Goal: Task Accomplishment & Management: Use online tool/utility

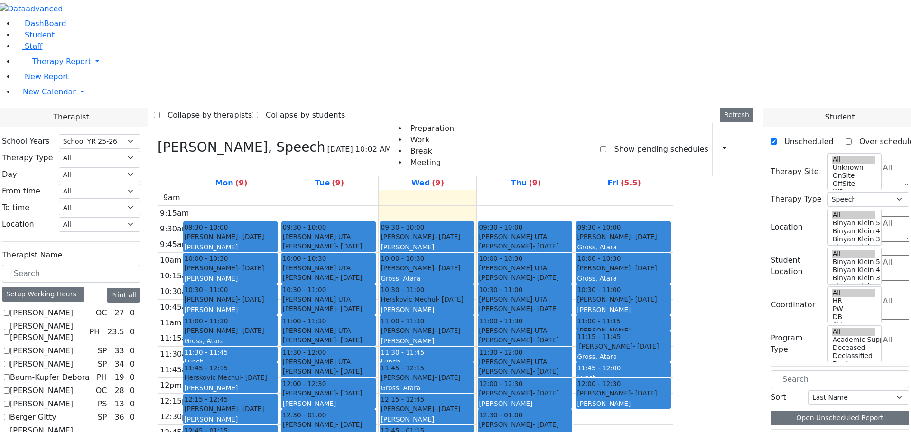
select select "212"
select select "3"
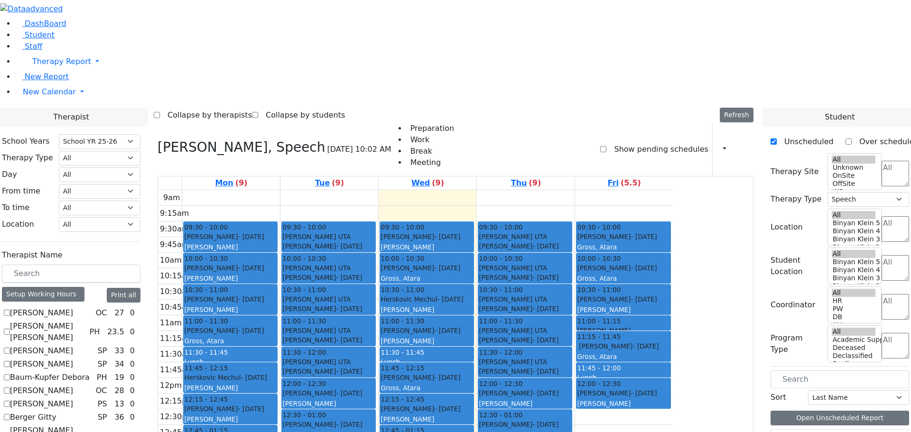
checkbox input "false"
select select
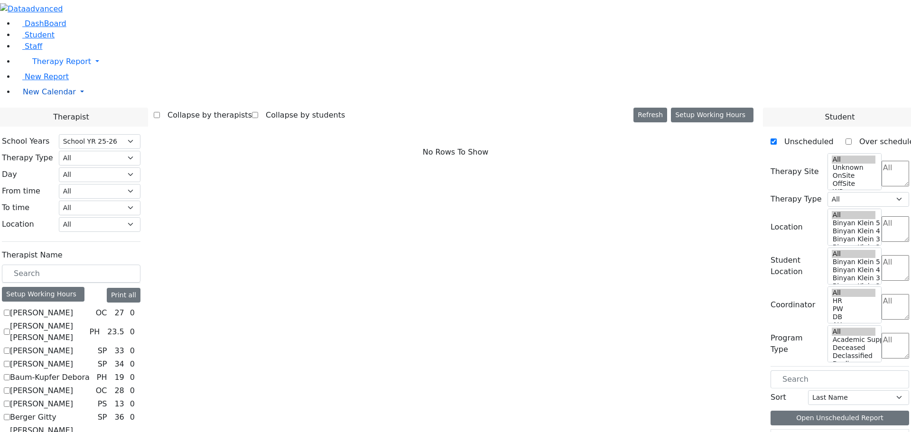
click at [35, 96] on span "New Calendar" at bounding box center [49, 91] width 53 height 9
click at [41, 127] on span "Teacher Report" at bounding box center [51, 122] width 57 height 9
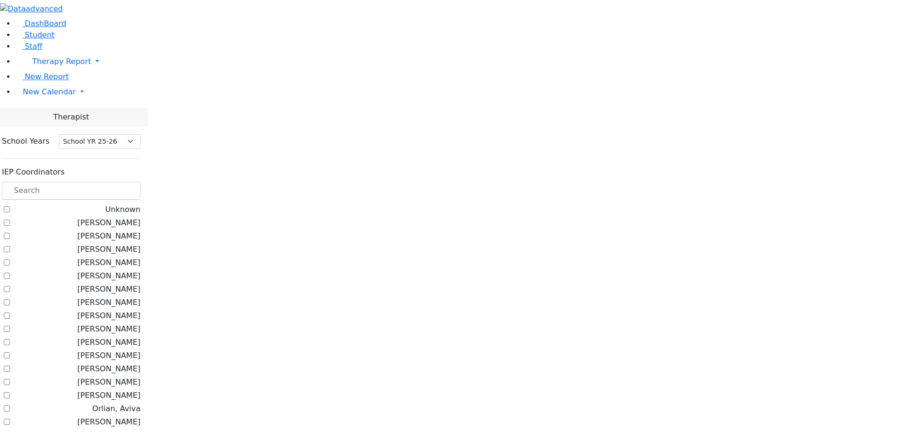
select select "212"
checkbox input "true"
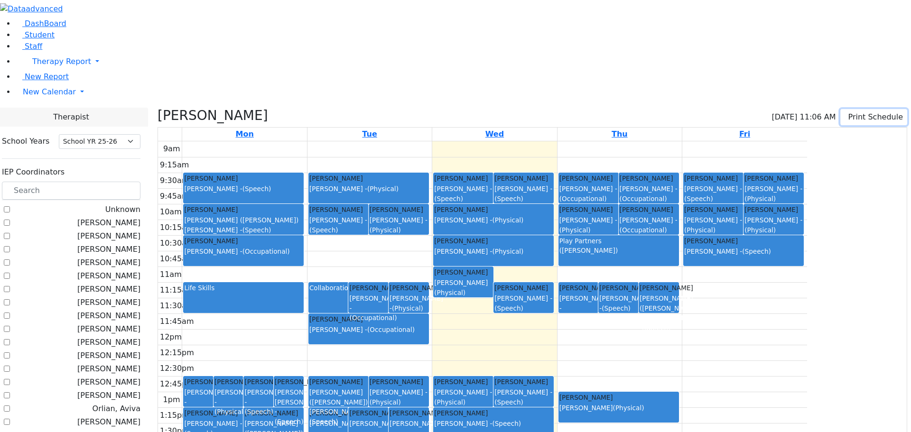
click at [841, 109] on button "Print Schedule" at bounding box center [874, 117] width 67 height 16
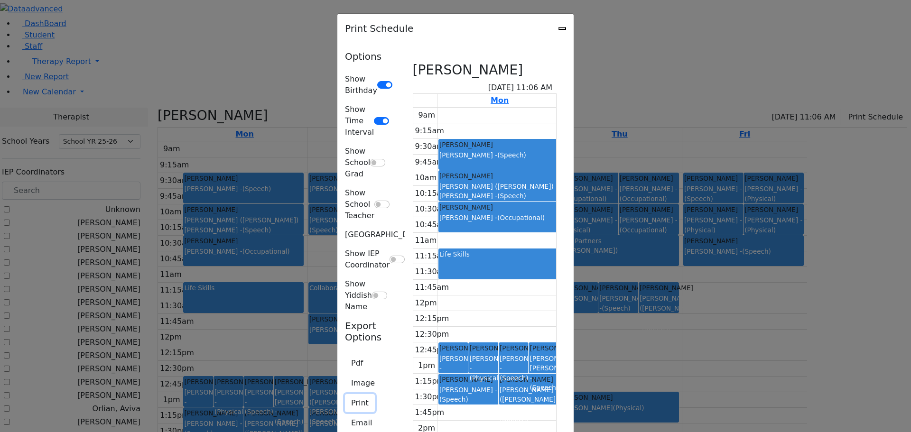
click at [345, 394] on button "Print" at bounding box center [360, 403] width 30 height 18
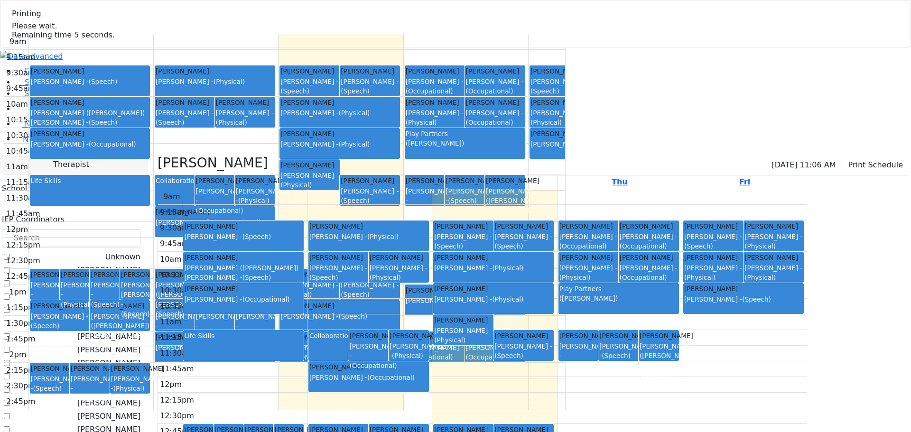
select select "212"
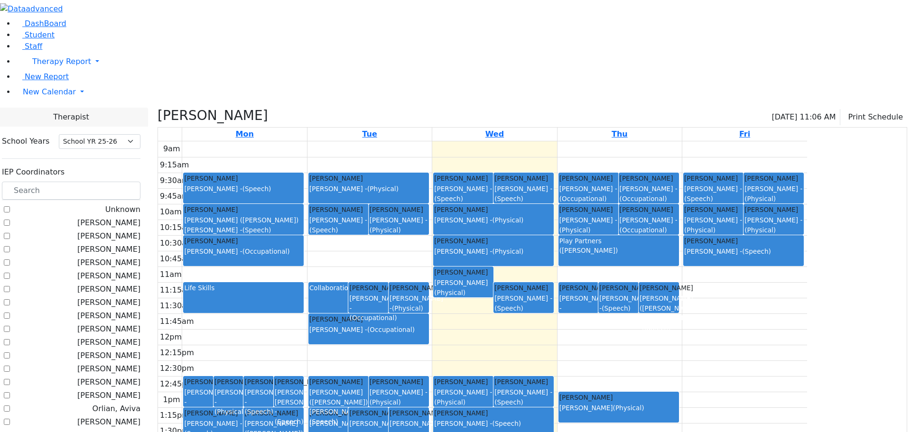
checkbox input "false"
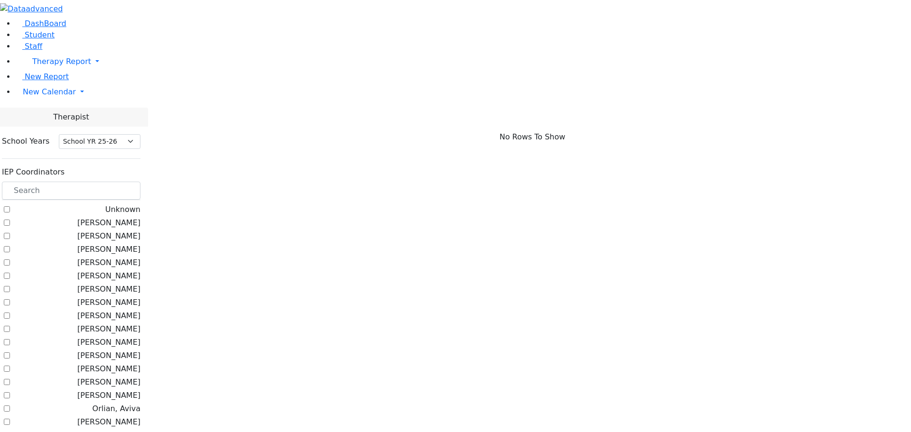
scroll to position [0, 0]
click at [122, 337] on label "[PERSON_NAME]" at bounding box center [108, 342] width 63 height 11
click at [10, 339] on input "[PERSON_NAME]" at bounding box center [7, 342] width 6 height 6
checkbox input "true"
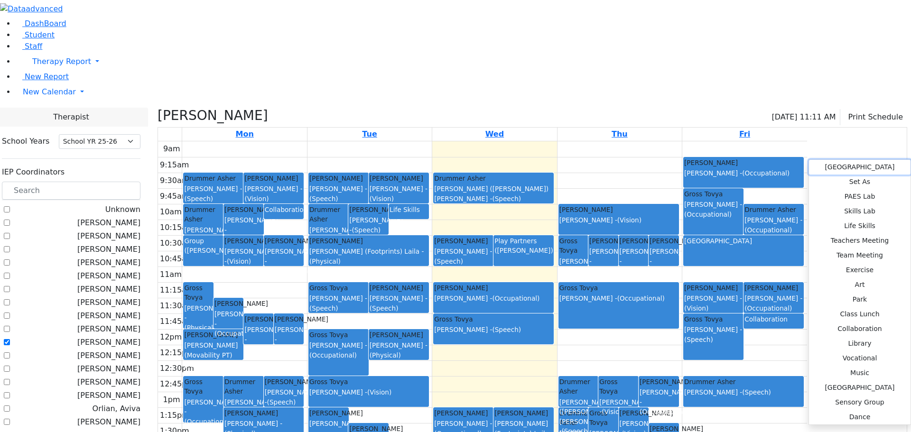
click at [845, 166] on button "Delete ABA Center" at bounding box center [860, 167] width 102 height 15
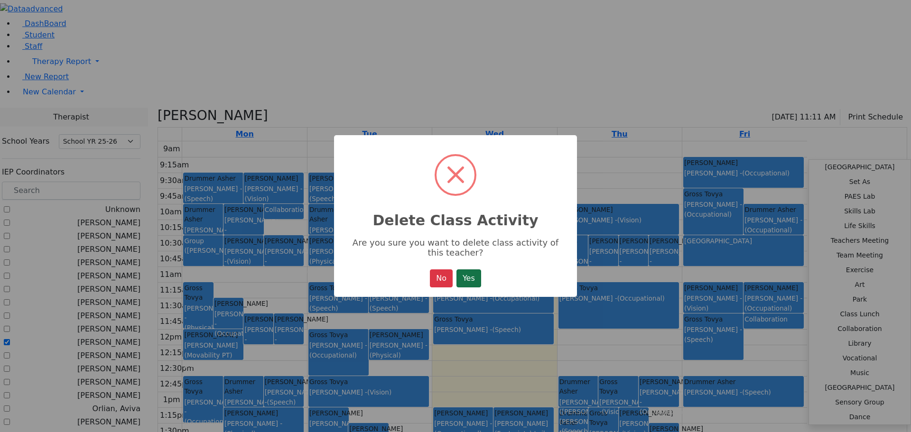
drag, startPoint x: 471, startPoint y: 282, endPoint x: 634, endPoint y: 292, distance: 163.1
click at [471, 284] on button "Yes" at bounding box center [469, 279] width 25 height 18
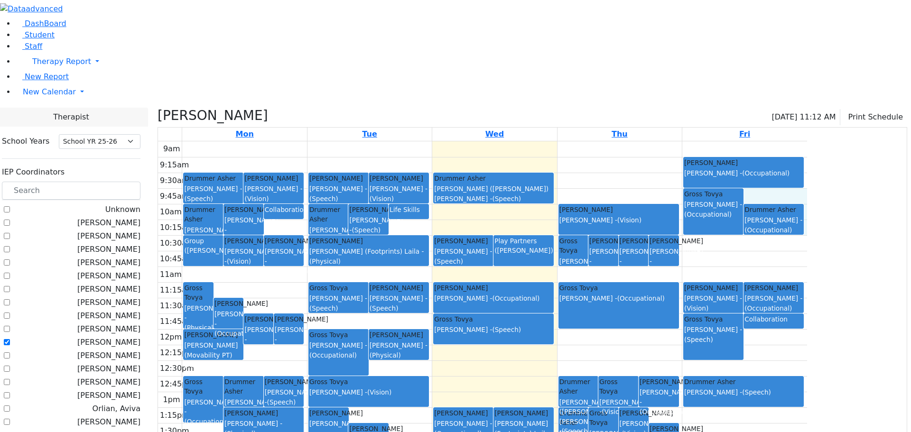
drag, startPoint x: 891, startPoint y: 102, endPoint x: 893, endPoint y: 132, distance: 30.9
click at [807, 141] on div "9am 9:15am 9:30am 9:45am 10am 10:15am 10:30am 10:45am 11am 11:15am 11:30am 11:4…" at bounding box center [482, 329] width 649 height 376
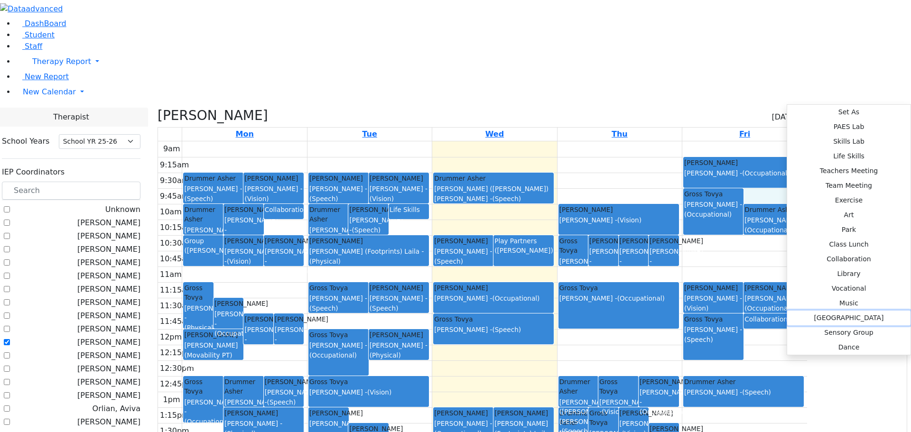
click at [787, 311] on button "ABA Center" at bounding box center [848, 318] width 123 height 15
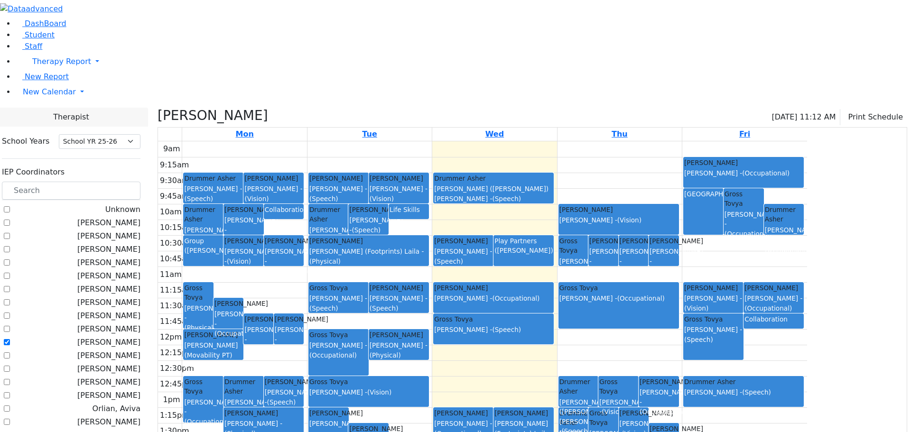
click at [723, 189] on div "ABA Center" at bounding box center [703, 211] width 38 height 45
click at [808, 114] on button "Delete Selected Activities" at bounding box center [840, 119] width 93 height 15
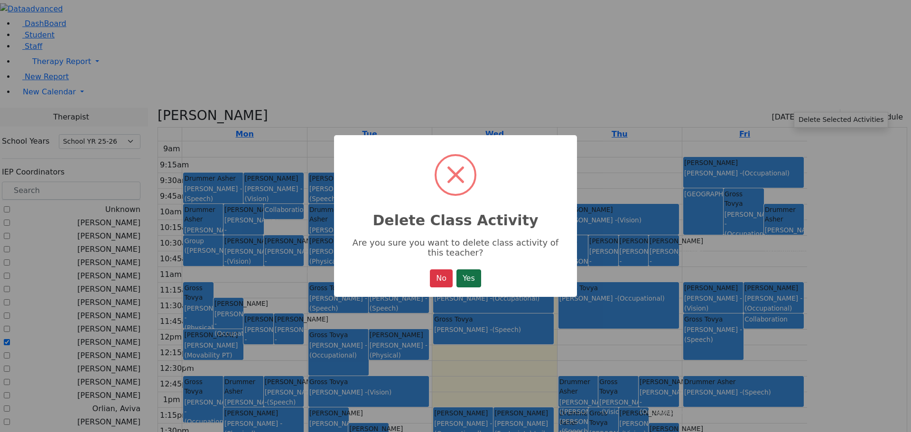
click at [468, 284] on button "Yes" at bounding box center [469, 279] width 25 height 18
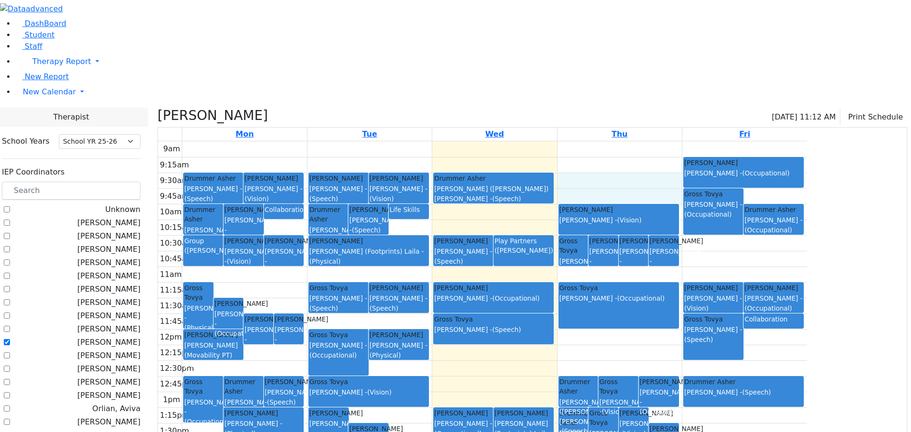
drag, startPoint x: 661, startPoint y: 84, endPoint x: 661, endPoint y: 95, distance: 10.9
click at [661, 141] on div "9am 9:15am 9:30am 9:45am 10am 10:15am 10:30am 10:45am 11am 11:15am 11:30am 11:4…" at bounding box center [482, 329] width 649 height 376
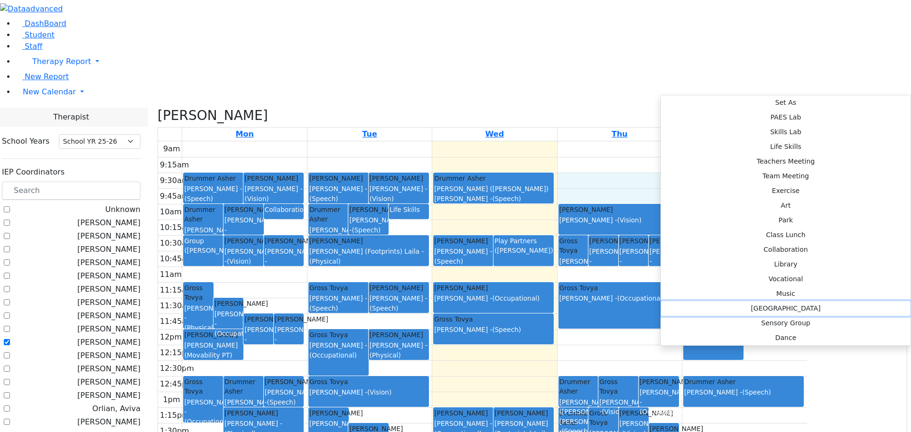
click at [810, 301] on button "ABA Center" at bounding box center [786, 308] width 250 height 15
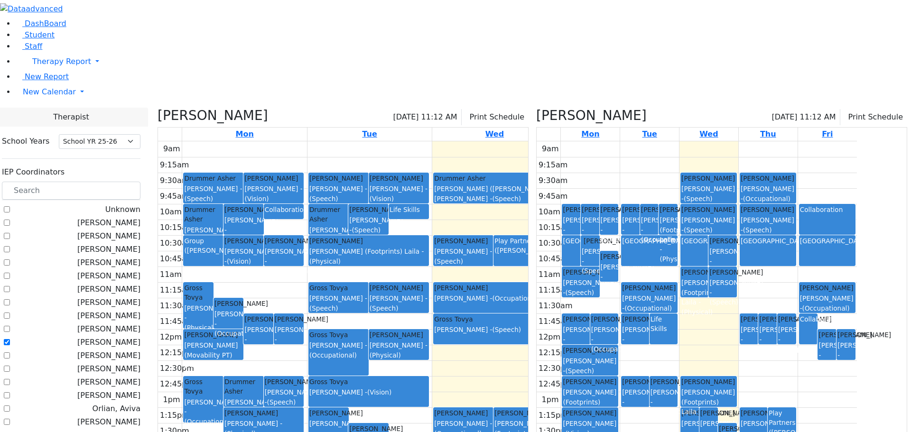
checkbox input "false"
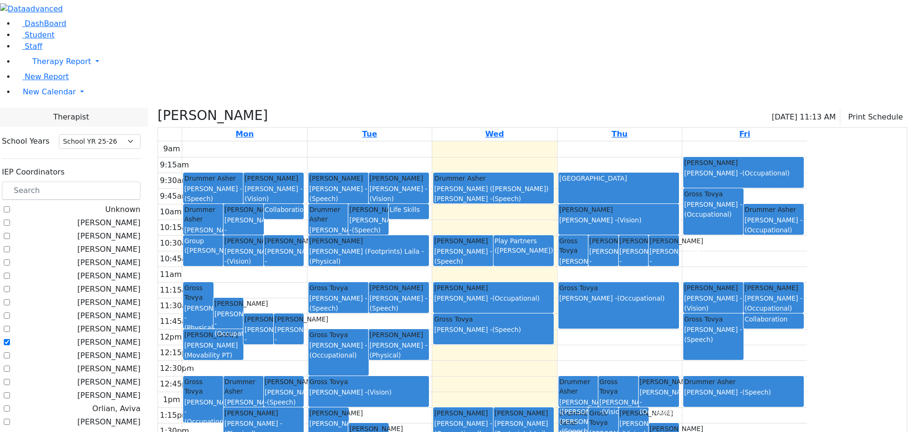
click at [123, 337] on label "[PERSON_NAME]" at bounding box center [108, 342] width 63 height 11
click at [10, 339] on input "[PERSON_NAME]" at bounding box center [7, 342] width 6 height 6
checkbox input "false"
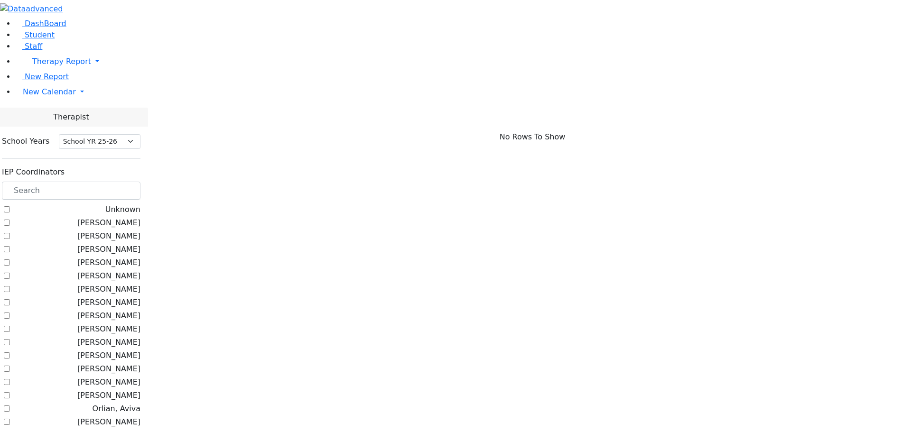
scroll to position [579, 0]
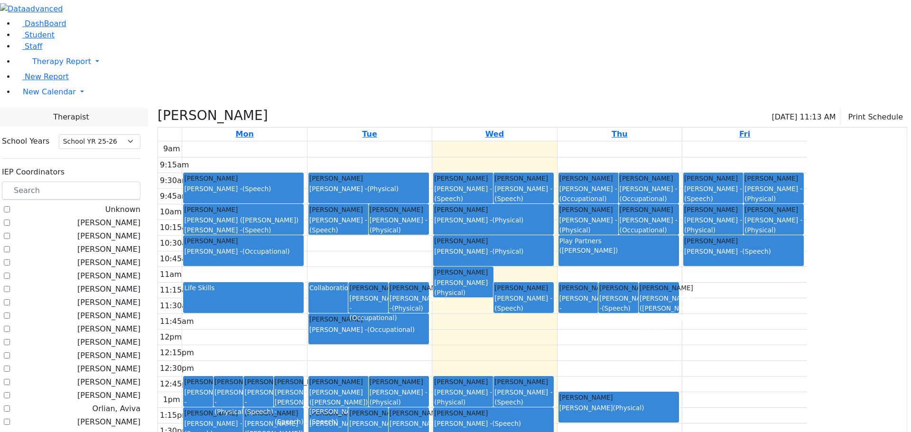
checkbox input "false"
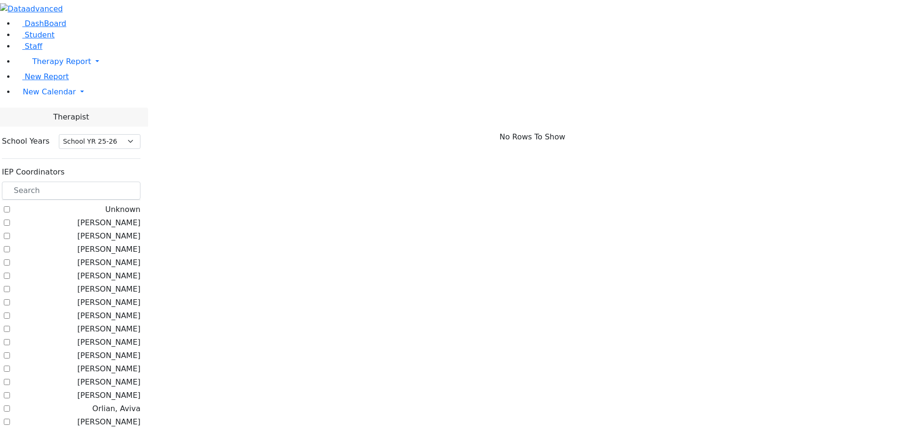
scroll to position [142, 0]
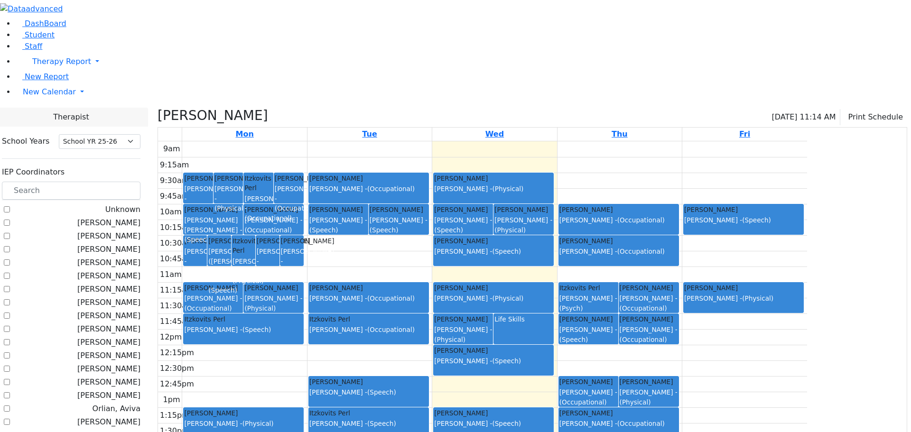
drag, startPoint x: 400, startPoint y: 221, endPoint x: 398, endPoint y: 244, distance: 23.8
click at [398, 244] on tr "Ausch Hendel Jacknis Brana - (Occupational) Friedrich Toby Kerner (Koller) Elis…" at bounding box center [482, 329] width 649 height 376
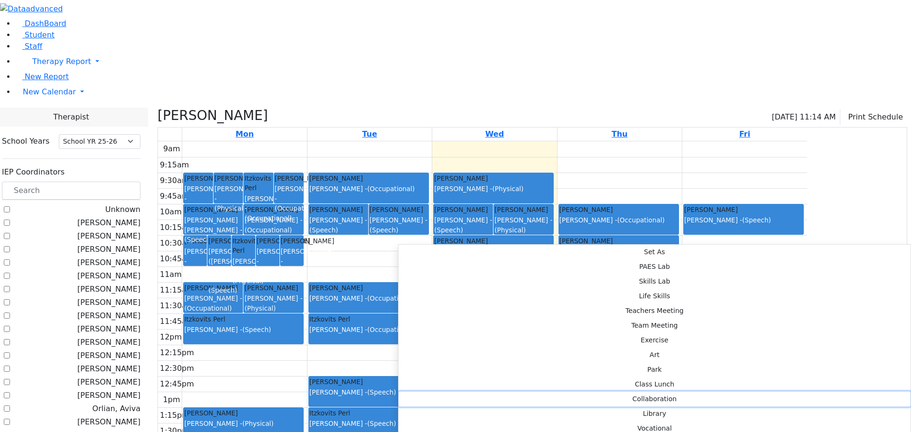
click at [544, 392] on button "Collaboration" at bounding box center [655, 399] width 512 height 15
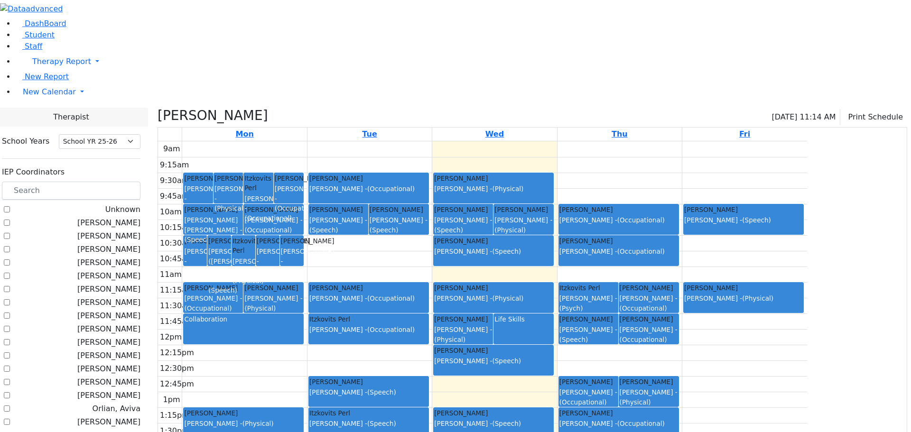
click at [307, 246] on div "Ausch Hendel Jacknis Brana - (Occupational) Friedrich Toby Kerner (Koller) Elis…" at bounding box center [244, 329] width 124 height 376
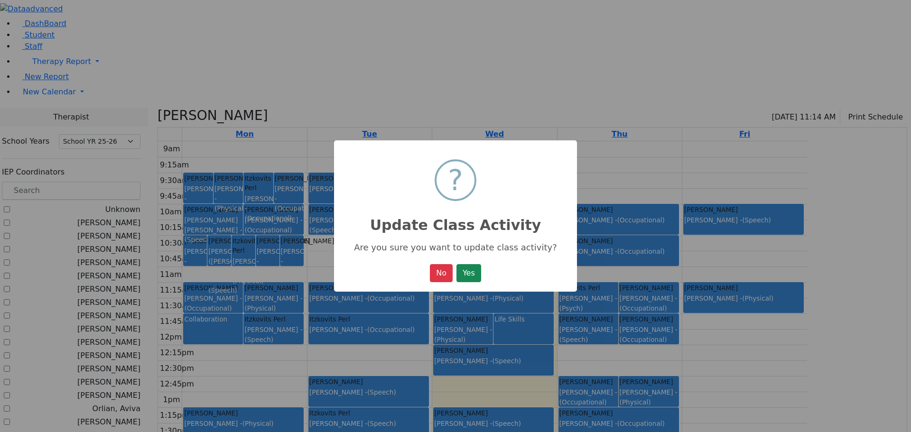
click at [471, 276] on button "Yes" at bounding box center [469, 273] width 25 height 18
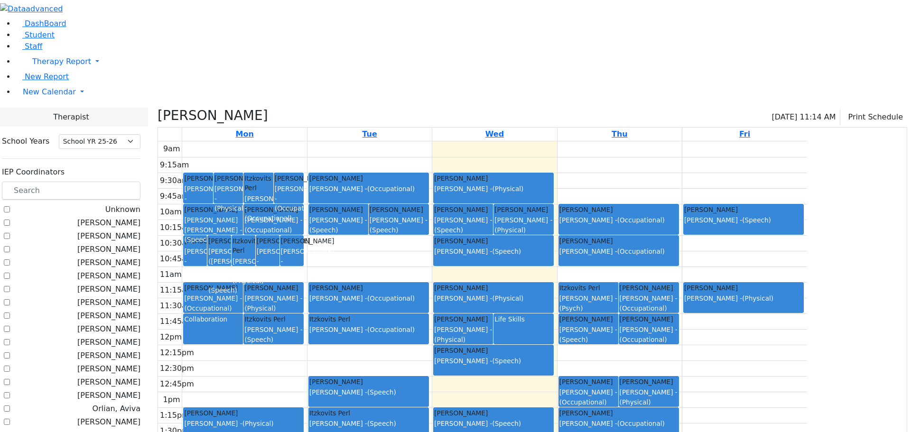
checkbox input "false"
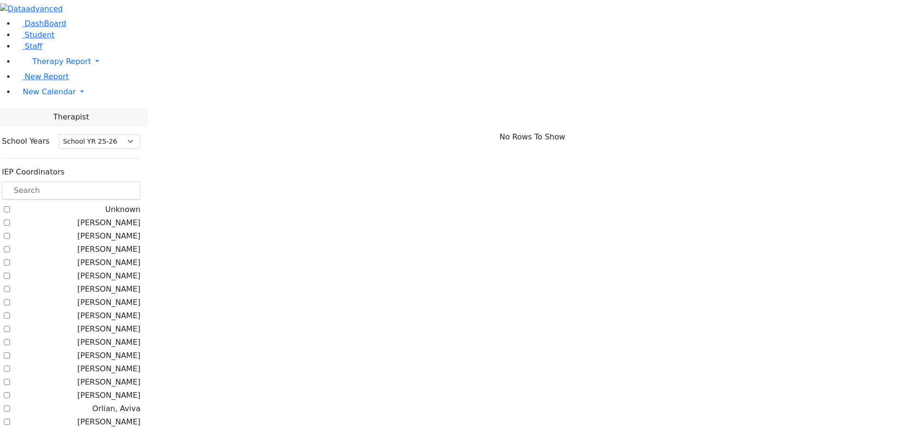
scroll to position [0, 0]
checkbox input "true"
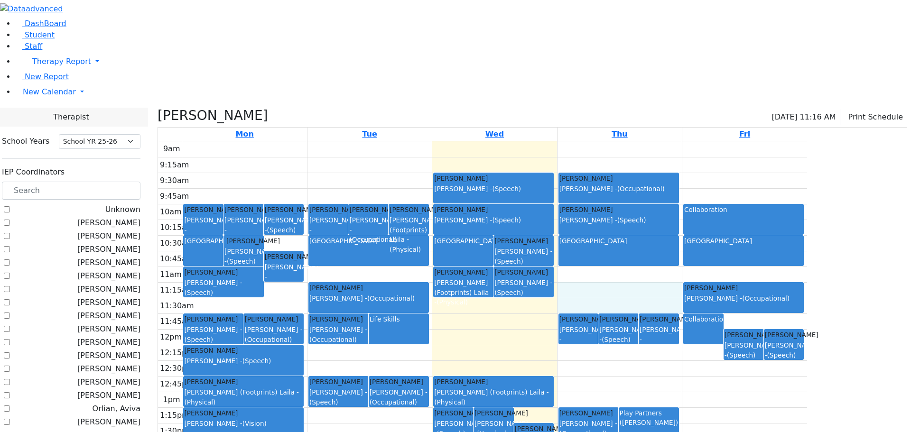
drag, startPoint x: 682, startPoint y: 196, endPoint x: 682, endPoint y: 203, distance: 6.2
click at [682, 206] on div "9am 9:15am 9:30am 9:45am 10am 10:15am 10:30am 10:45am 11am 11:15am 11:30am 11:4…" at bounding box center [482, 329] width 649 height 376
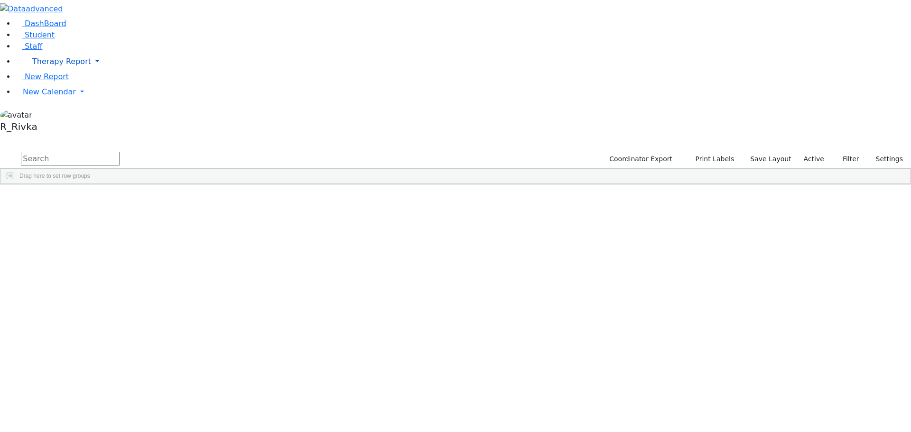
click at [50, 66] on span "Therapy Report" at bounding box center [61, 61] width 59 height 9
click at [38, 96] on span "New Calendar" at bounding box center [49, 91] width 53 height 9
click at [51, 127] on span "Teacher Report" at bounding box center [51, 122] width 57 height 9
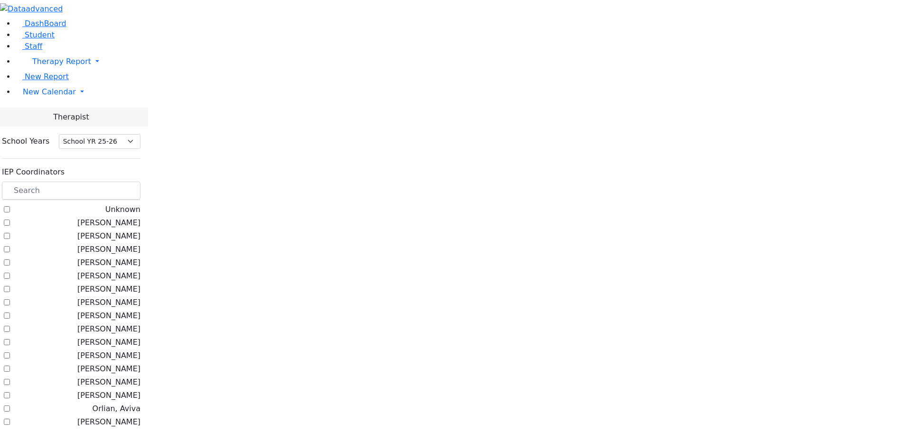
select select "212"
checkbox input "true"
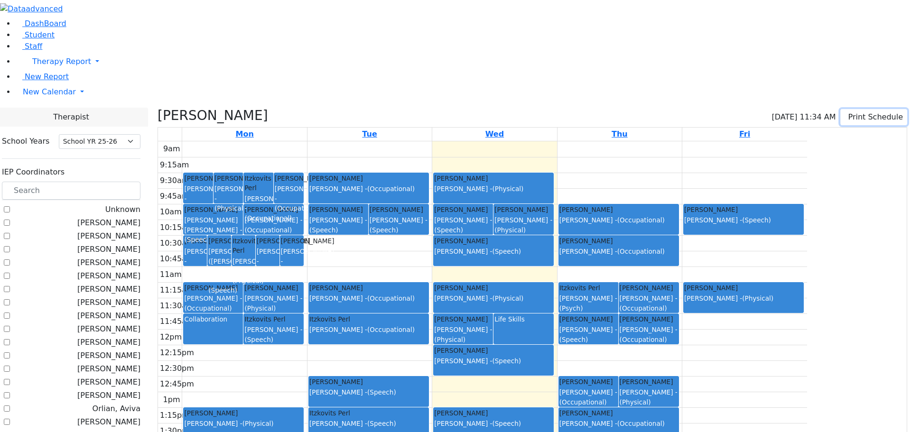
click at [851, 109] on button "Print Schedule" at bounding box center [874, 117] width 67 height 16
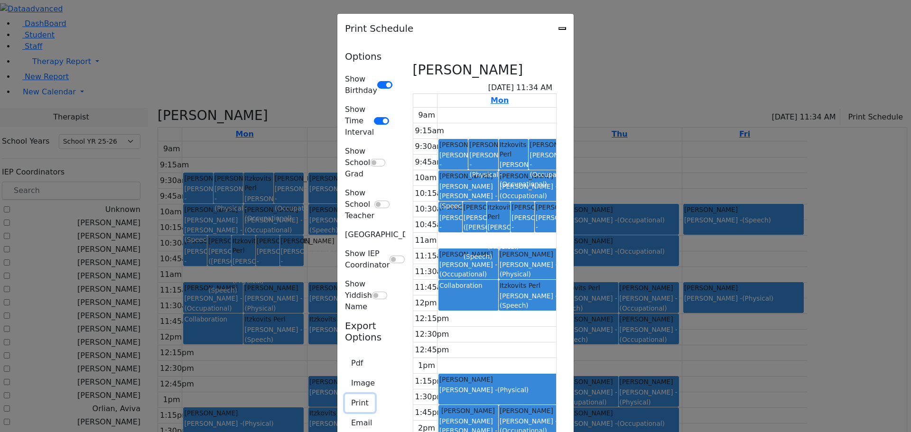
click at [345, 394] on button "Print" at bounding box center [360, 403] width 30 height 18
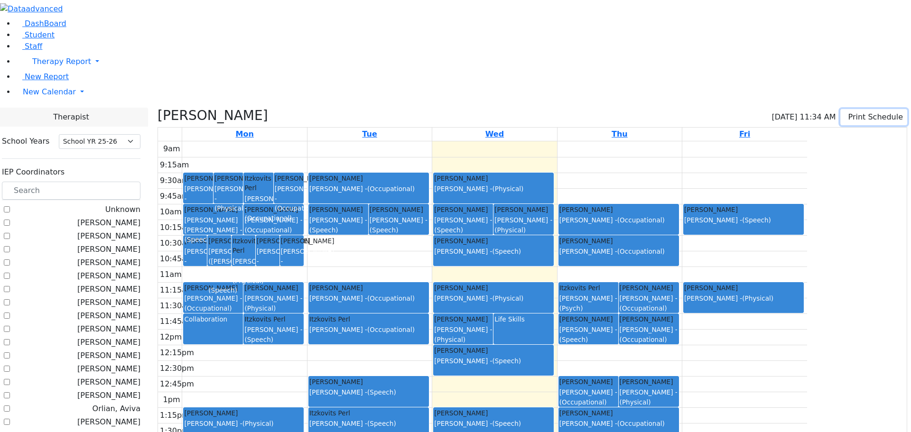
click at [850, 109] on button "Print Schedule" at bounding box center [874, 117] width 67 height 16
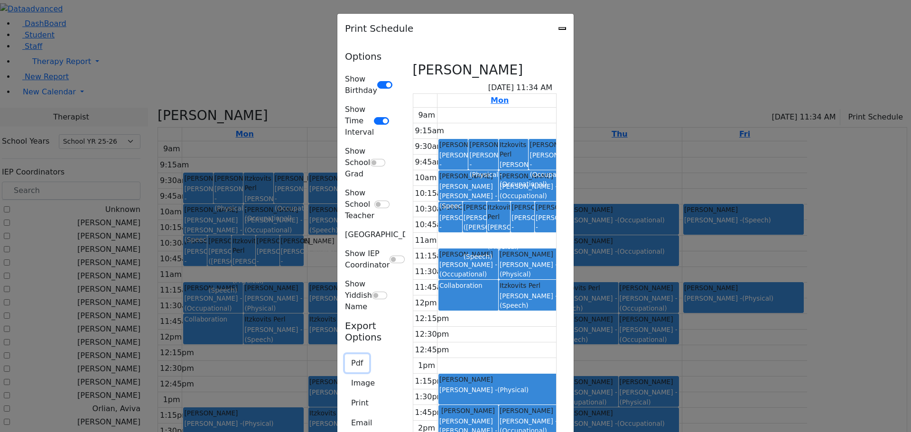
click at [345, 355] on button "Pdf" at bounding box center [357, 364] width 24 height 18
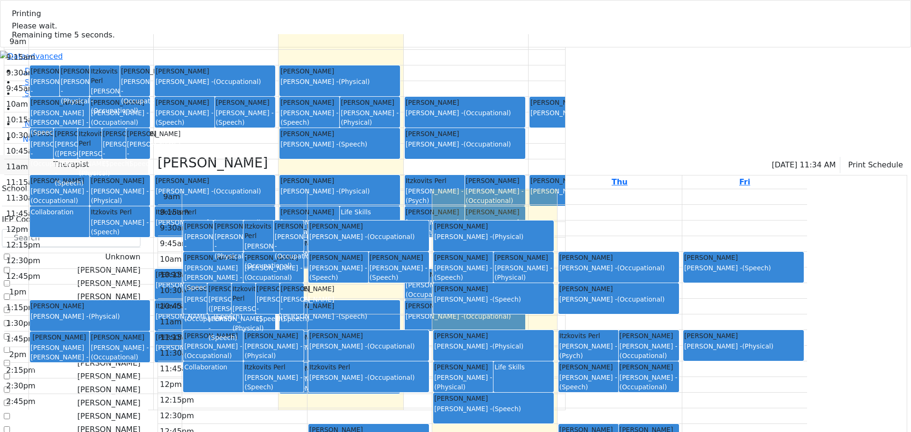
select select "212"
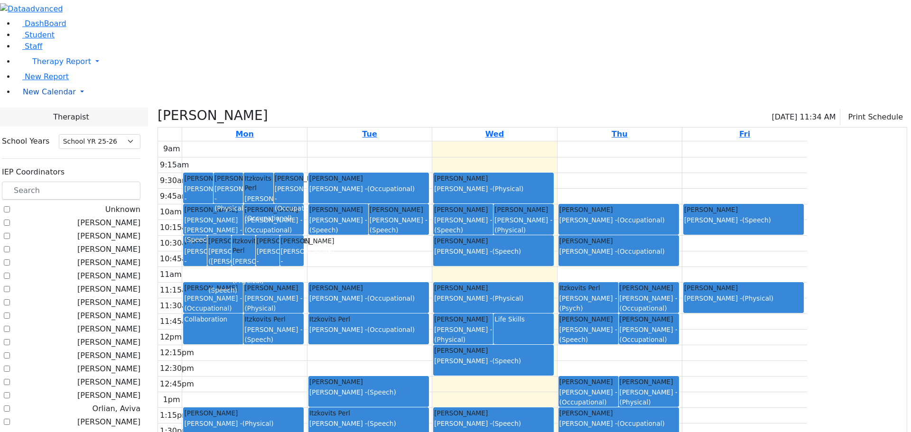
click at [31, 96] on span "New Calendar" at bounding box center [49, 91] width 53 height 9
click at [47, 115] on span "Calendar" at bounding box center [37, 110] width 34 height 9
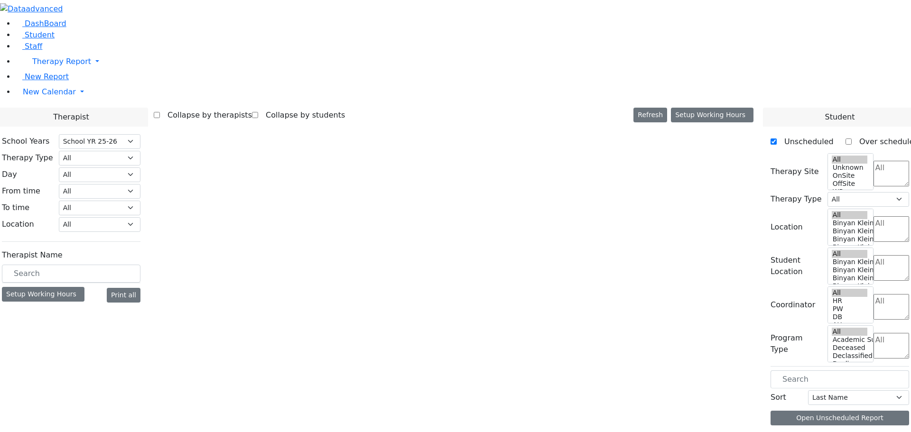
select select "212"
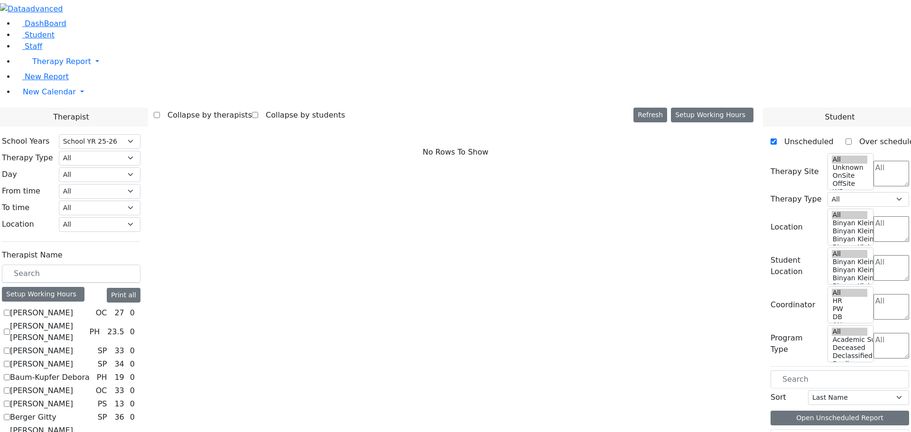
scroll to position [878, 0]
click at [56, 96] on span "New Calendar" at bounding box center [49, 91] width 53 height 9
click at [52, 127] on span "Teacher Report" at bounding box center [51, 122] width 57 height 9
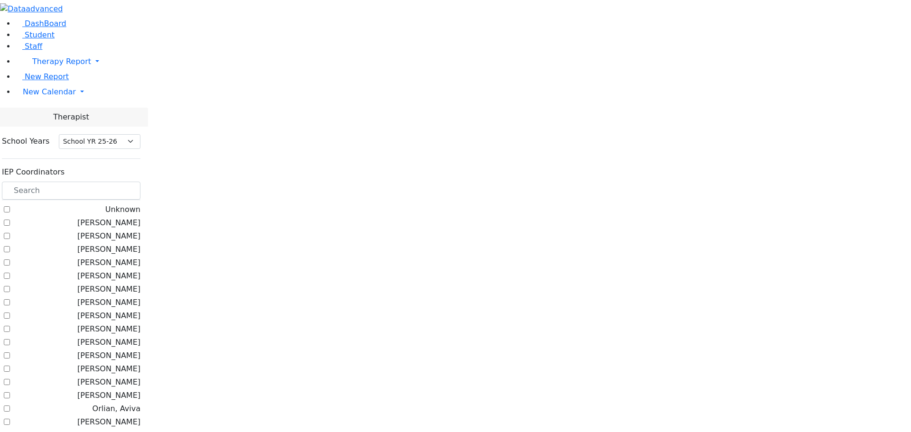
select select "212"
checkbox input "true"
